Goal: Transaction & Acquisition: Book appointment/travel/reservation

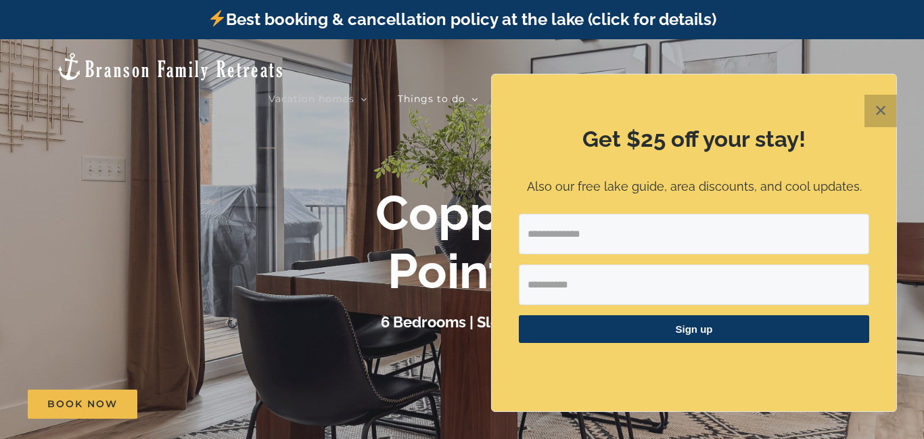
click at [867, 111] on button "✕" at bounding box center [881, 111] width 32 height 32
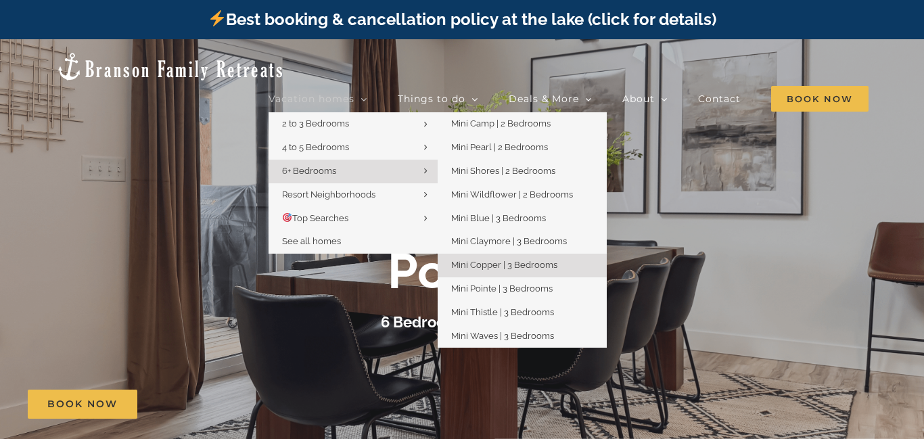
click at [491, 260] on span "Mini Copper | 3 Bedrooms" at bounding box center [504, 265] width 106 height 10
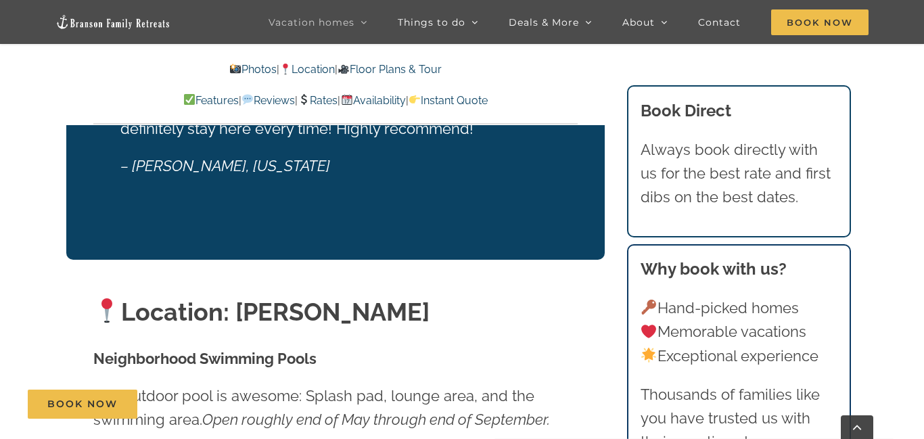
scroll to position [2623, 0]
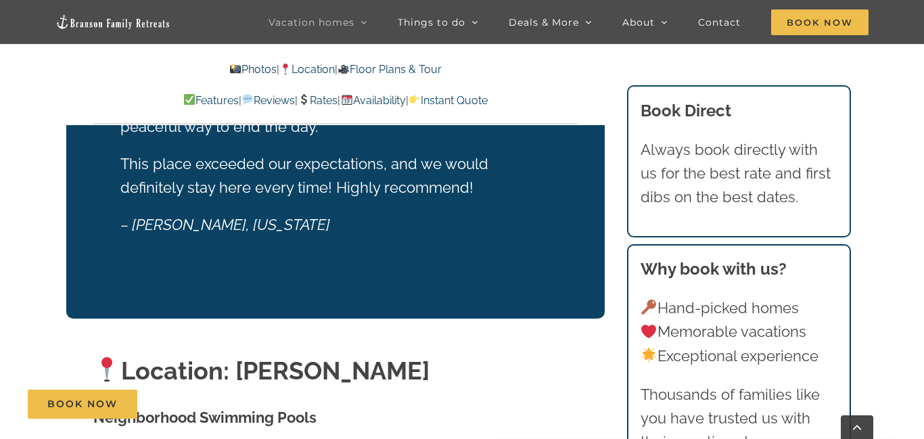
click at [316, 100] on link "Rates" at bounding box center [318, 100] width 40 height 13
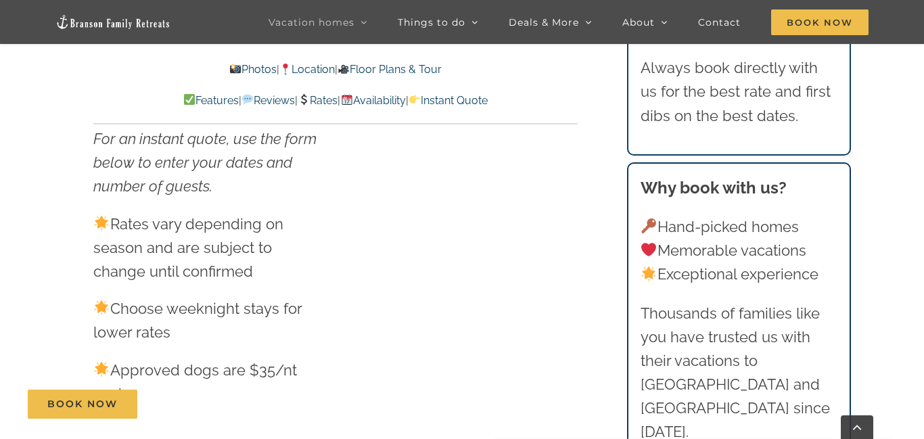
scroll to position [7364, 0]
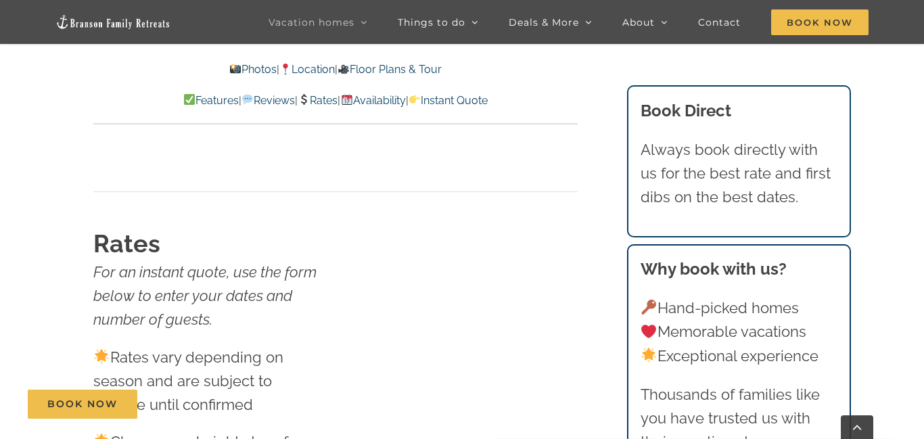
click at [405, 100] on link "Availability" at bounding box center [372, 100] width 65 height 13
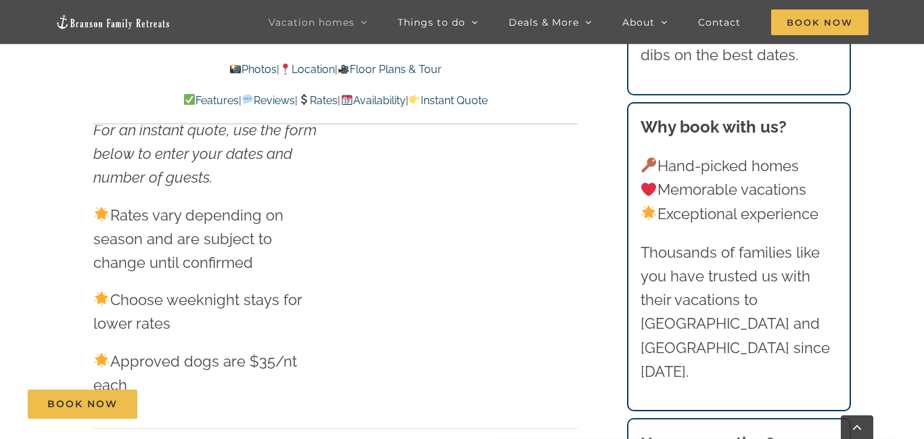
drag, startPoint x: 604, startPoint y: 175, endPoint x: 606, endPoint y: 150, distance: 25.1
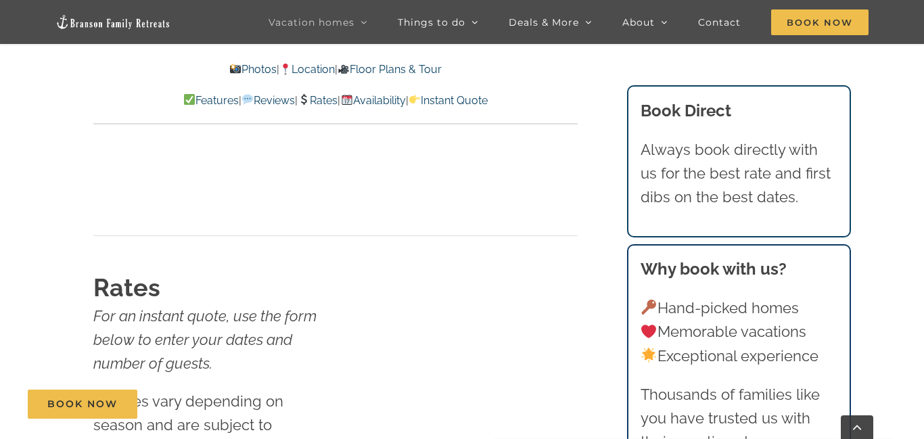
click at [392, 66] on link "Floor Plans & Tour" at bounding box center [390, 69] width 104 height 13
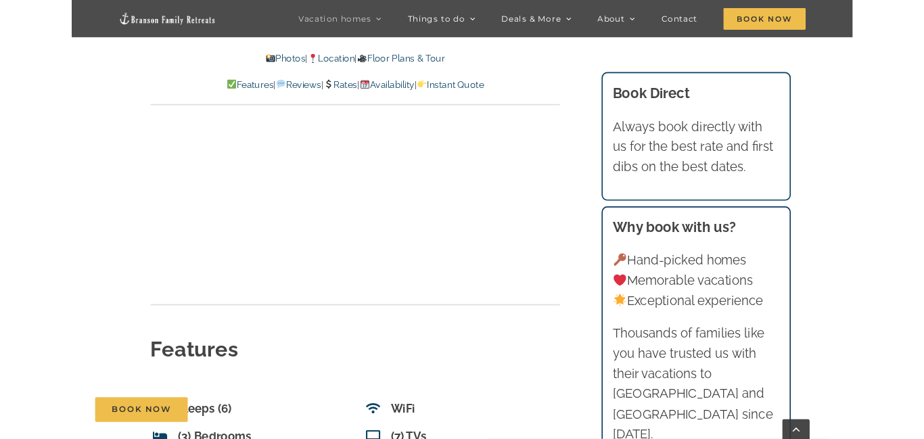
scroll to position [4479, 0]
